Goal: Task Accomplishment & Management: Use online tool/utility

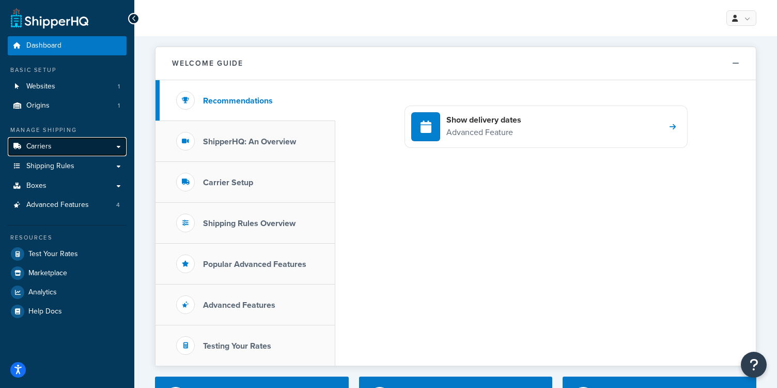
click at [59, 149] on link "Carriers" at bounding box center [67, 146] width 119 height 19
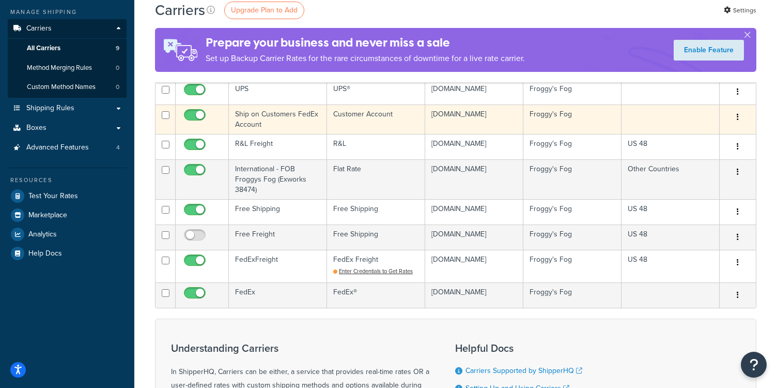
scroll to position [131, 0]
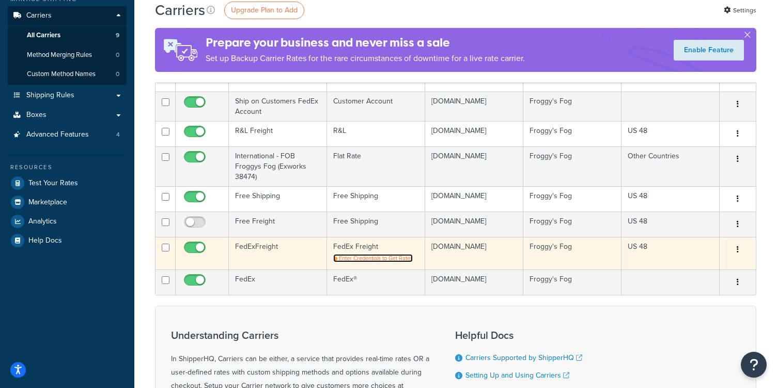
click at [364, 259] on span "Enter Credentials to Get Rates" at bounding box center [376, 258] width 74 height 8
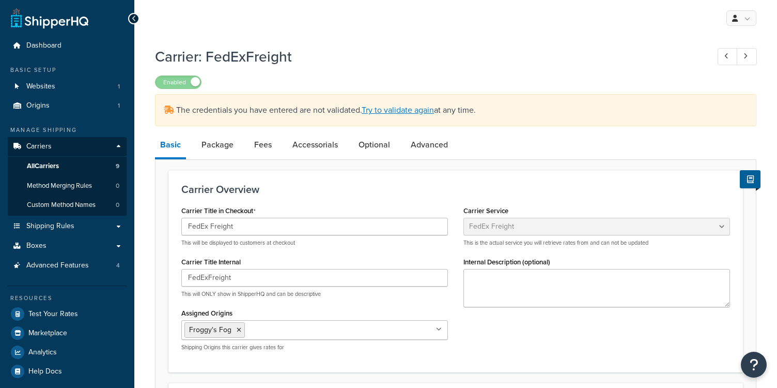
select select "fedExFreight"
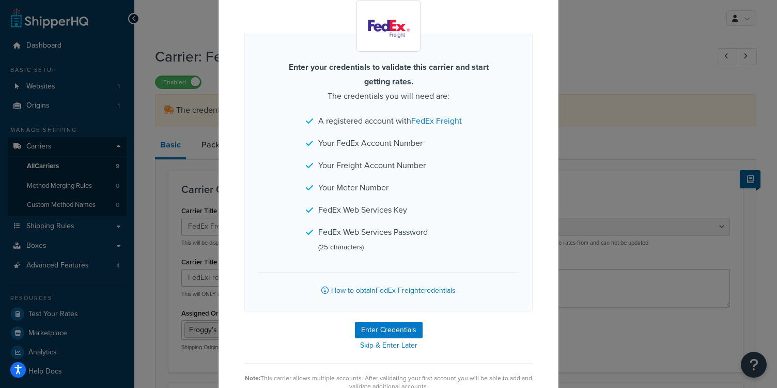
scroll to position [54, 0]
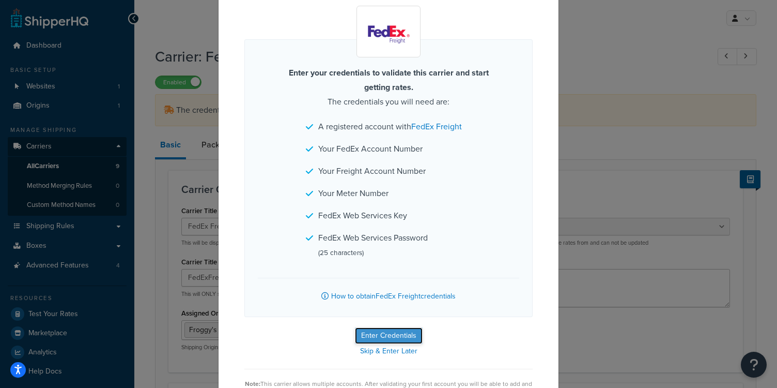
click at [409, 336] on button "Enter Credentials" at bounding box center [389, 335] width 68 height 17
select select "PALLET"
select select "US"
select select "TN"
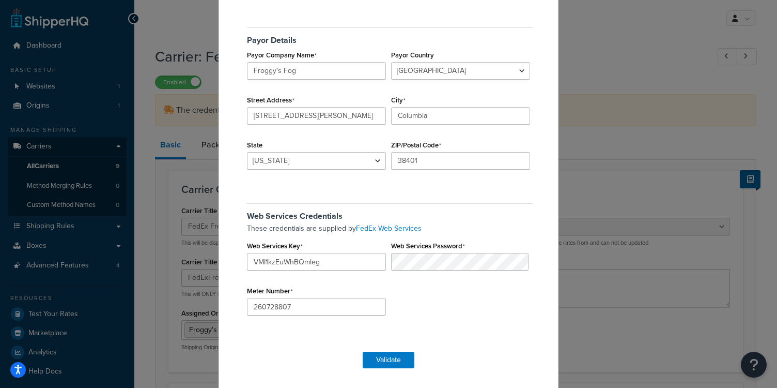
scroll to position [241, 0]
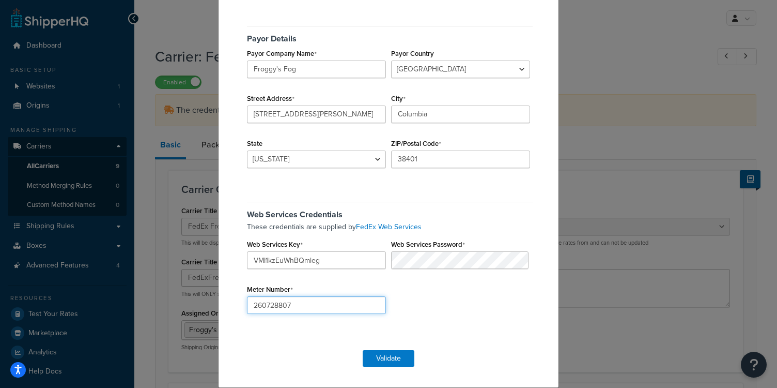
drag, startPoint x: 315, startPoint y: 304, endPoint x: 189, endPoint y: 307, distance: 126.1
click at [189, 307] on div "FedEx Freight Validation Account Details FedEx Account Number 273517367 Freight…" at bounding box center [388, 194] width 777 height 388
click at [377, 226] on link "FedEx Web Services" at bounding box center [389, 226] width 66 height 11
click at [347, 233] on div "These credentials are supplied by FedEx Web Services Web Services Key VMI1kzEuW…" at bounding box center [388, 226] width 288 height 11
click at [387, 356] on button "Validate" at bounding box center [389, 358] width 52 height 17
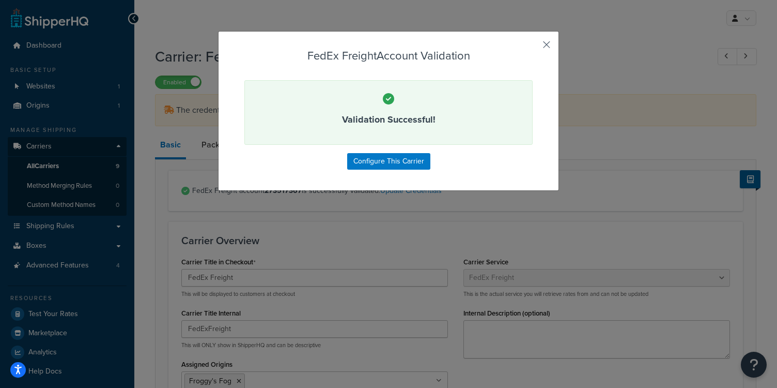
click at [533, 47] on button "button" at bounding box center [531, 48] width 3 height 3
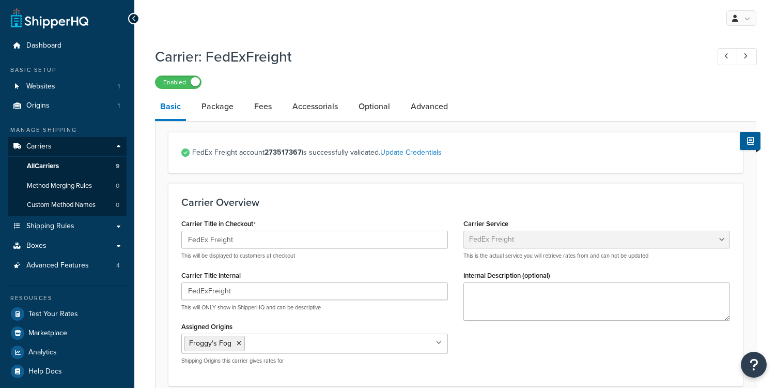
select select "fedExFreight"
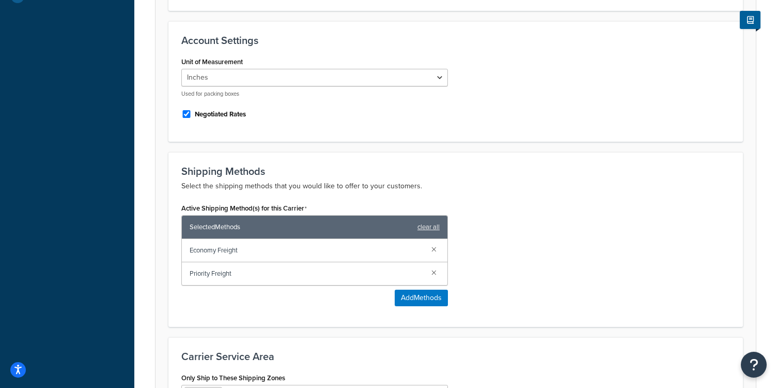
scroll to position [380, 0]
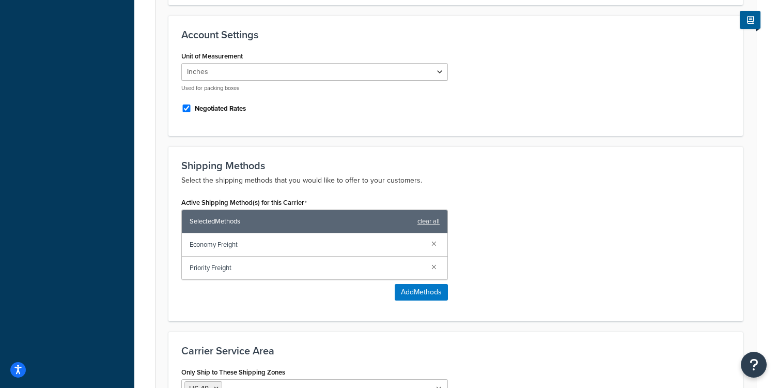
click at [580, 233] on div "Active Shipping Method(s) for this Carrier Selected Methods clear all Economy F…" at bounding box center [456, 251] width 564 height 113
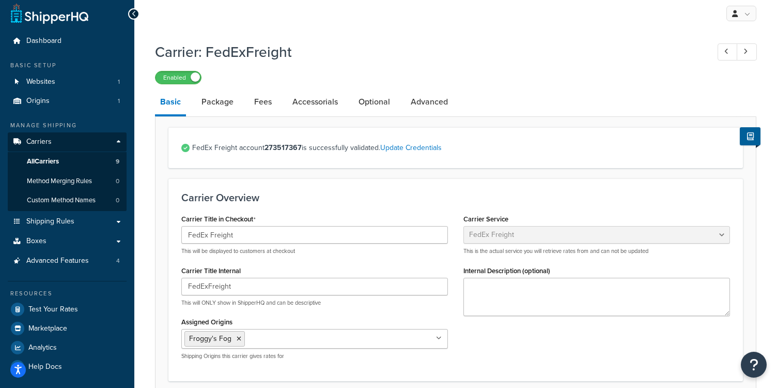
scroll to position [0, 0]
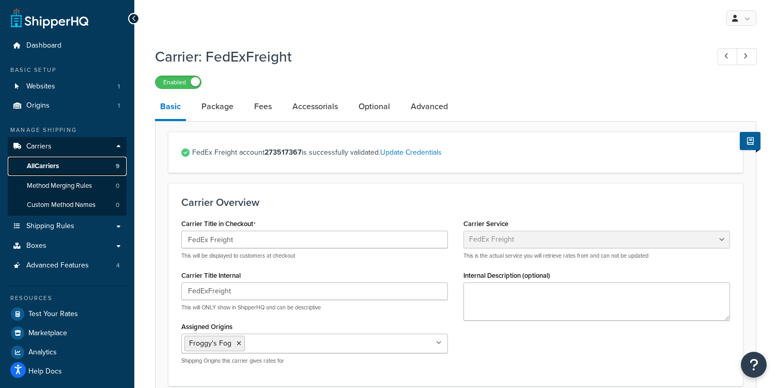
click at [40, 166] on span "All Carriers" at bounding box center [43, 166] width 32 height 9
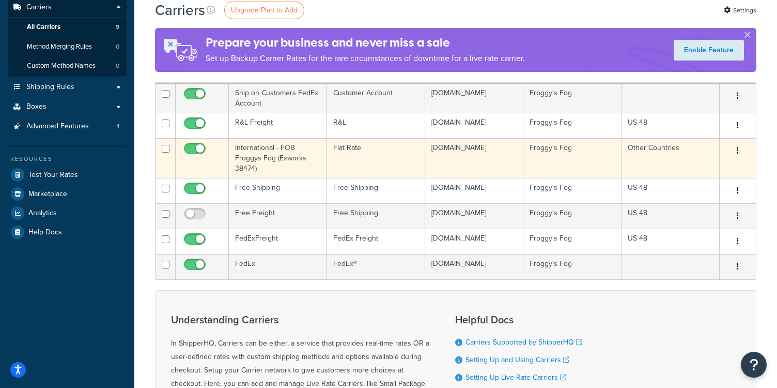
scroll to position [141, 0]
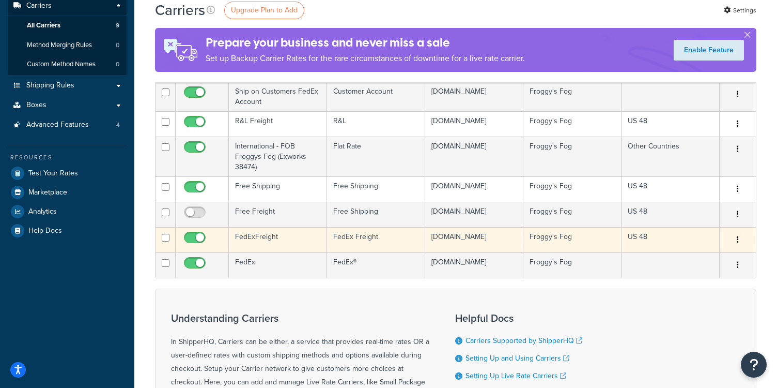
click at [246, 234] on td "FedExFreight" at bounding box center [278, 239] width 98 height 25
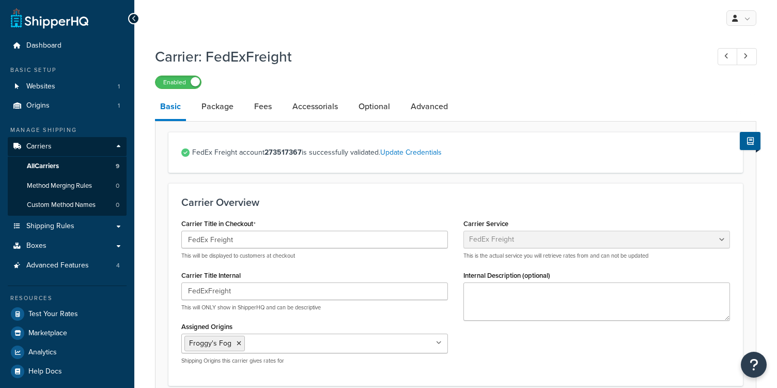
select select "fedExFreight"
click at [44, 164] on span "All Carriers" at bounding box center [43, 166] width 32 height 9
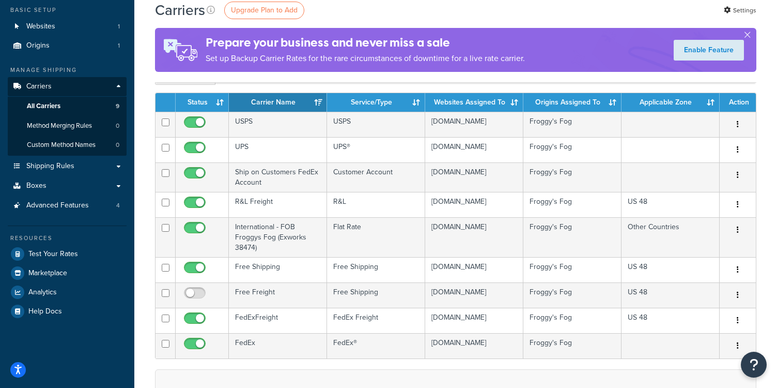
scroll to position [94, 0]
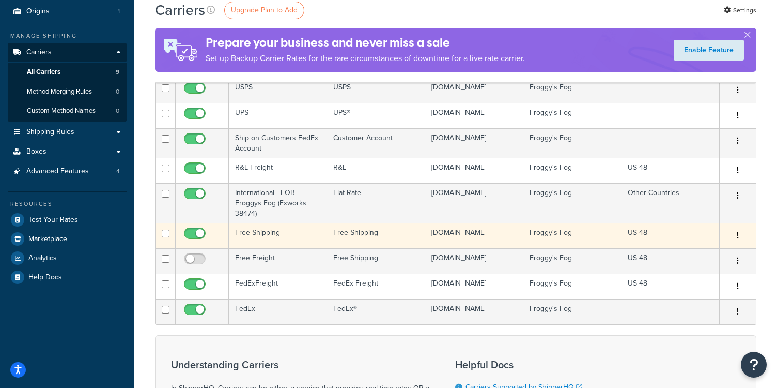
click at [262, 231] on td "Free Shipping" at bounding box center [278, 235] width 98 height 25
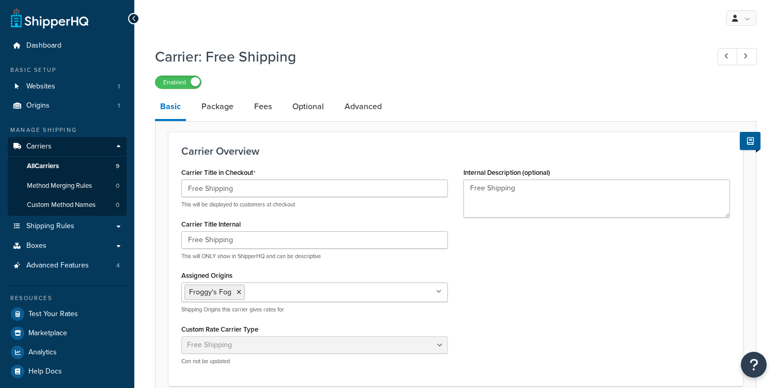
select select "free"
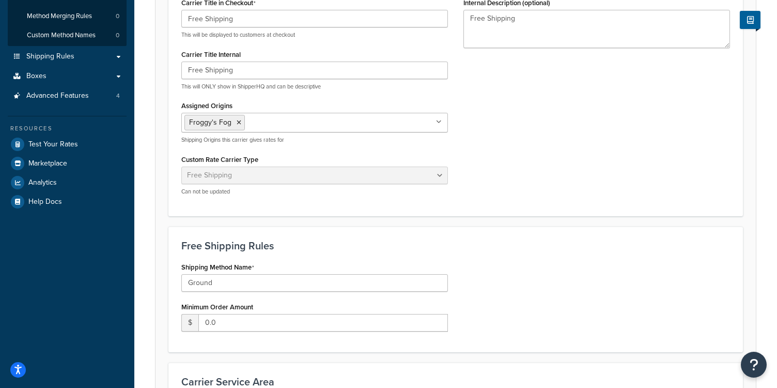
scroll to position [151, 0]
